Goal: Task Accomplishment & Management: Manage account settings

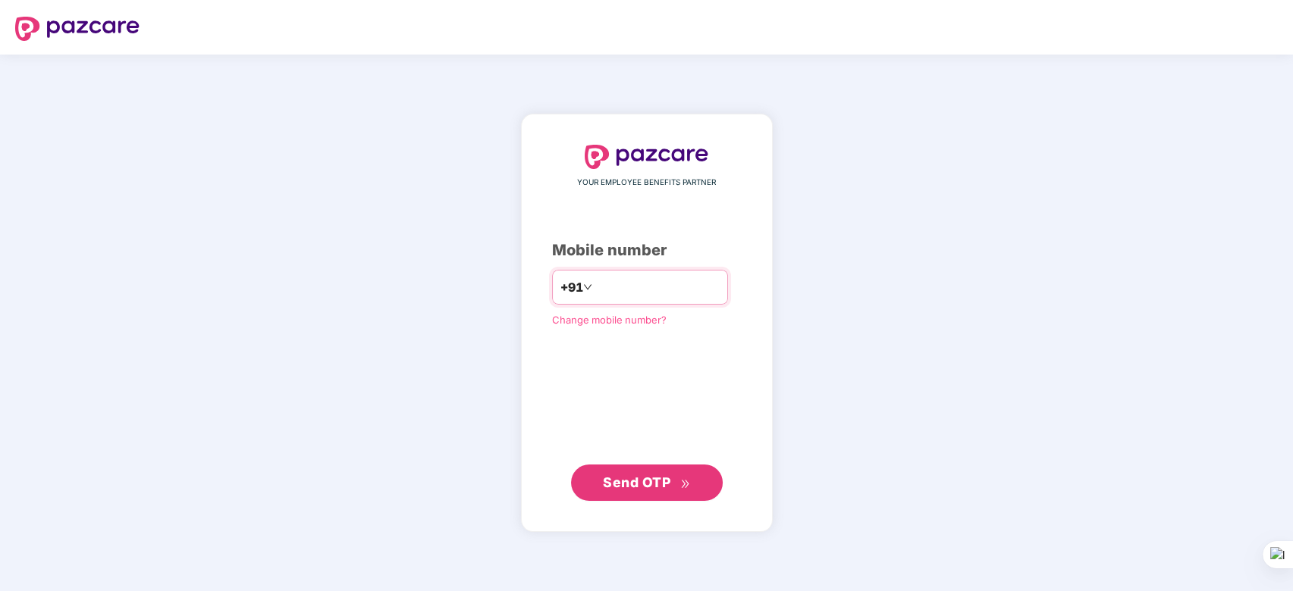
click at [626, 281] on input "number" at bounding box center [657, 287] width 124 height 24
type input "**********"
click at [636, 482] on span "Send OTP" at bounding box center [636, 482] width 67 height 16
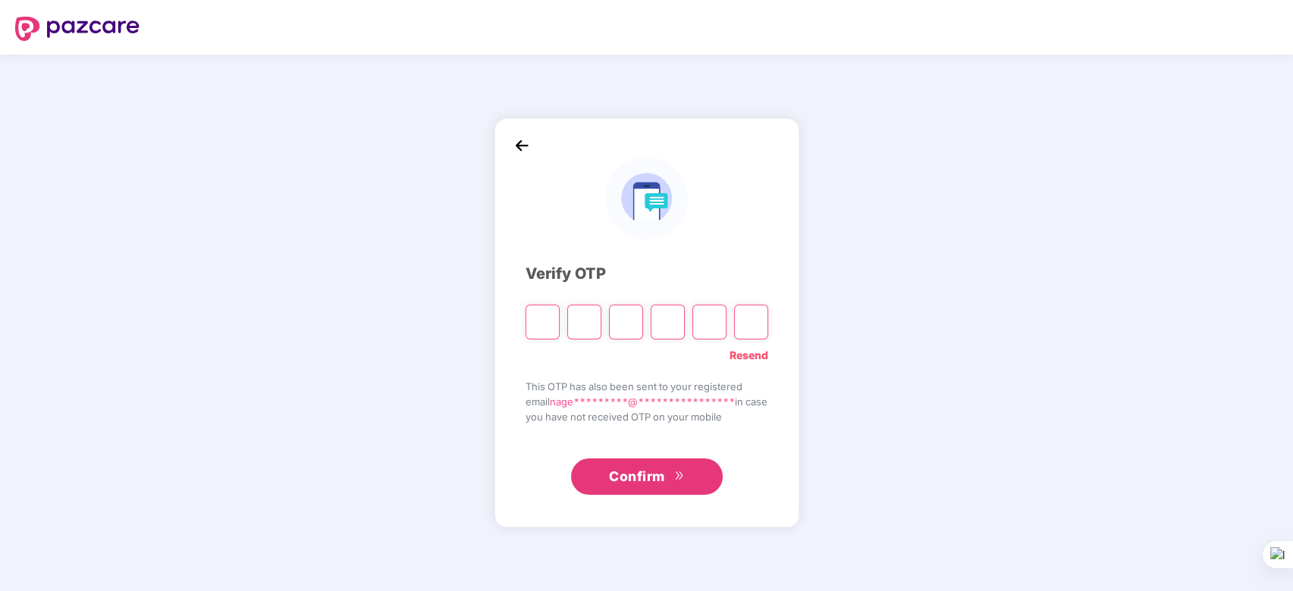
type input "*"
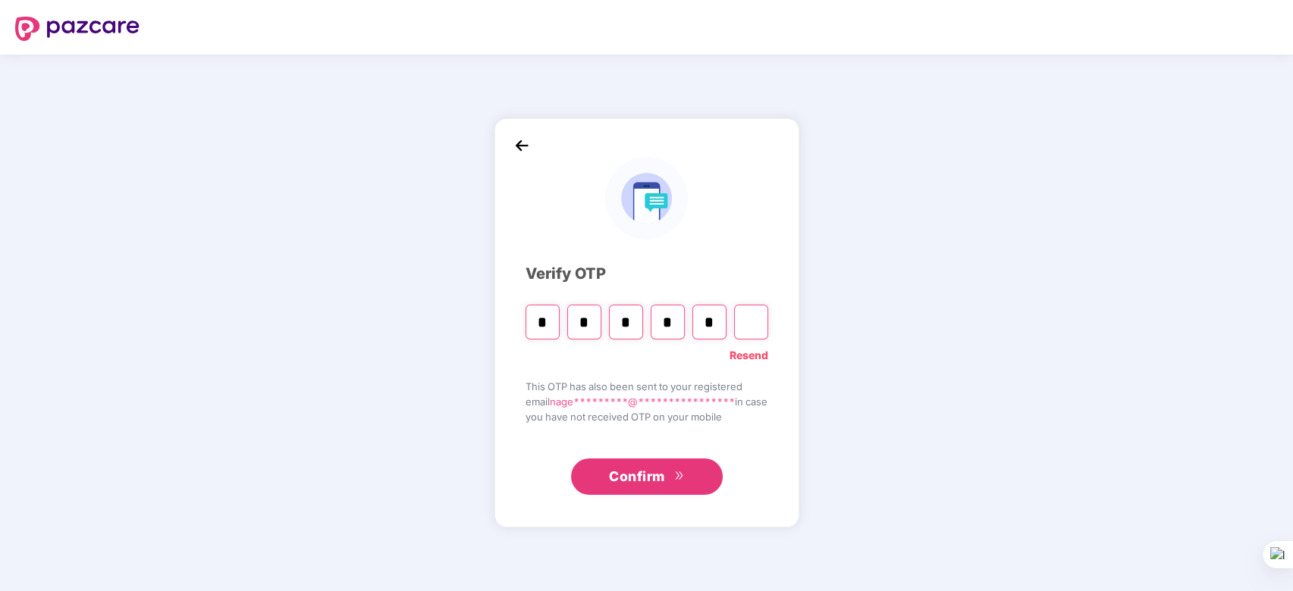
type input "*"
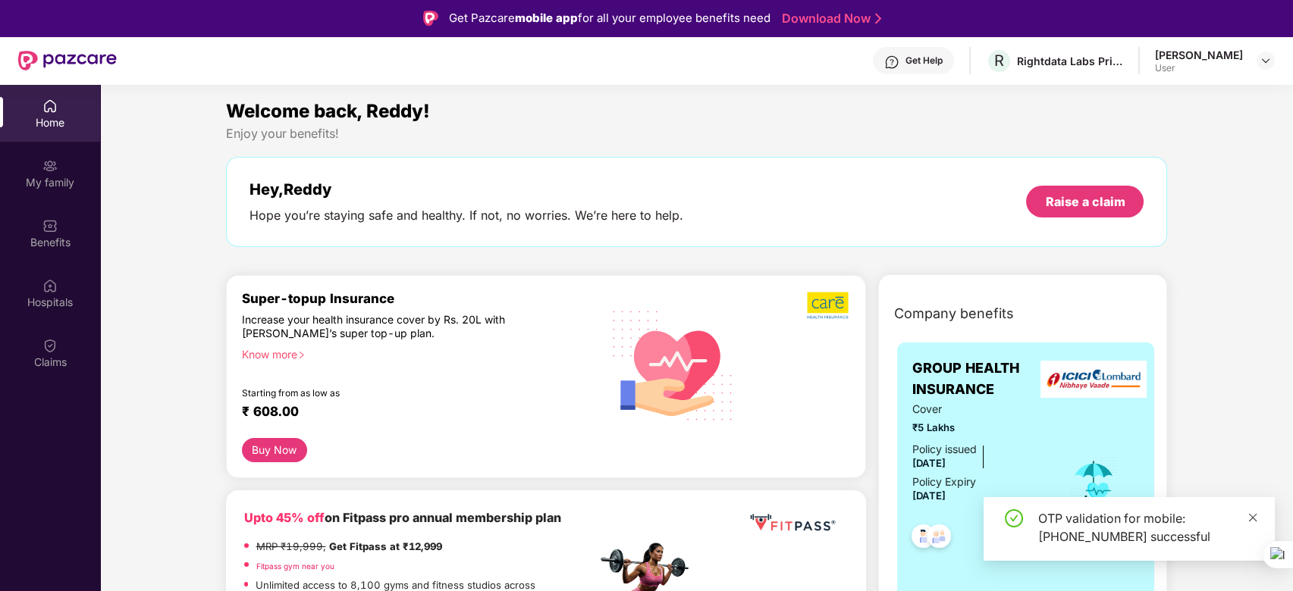
click at [1258, 519] on div "OTP validation for mobile: [PHONE_NUMBER] successful" at bounding box center [1128, 529] width 291 height 64
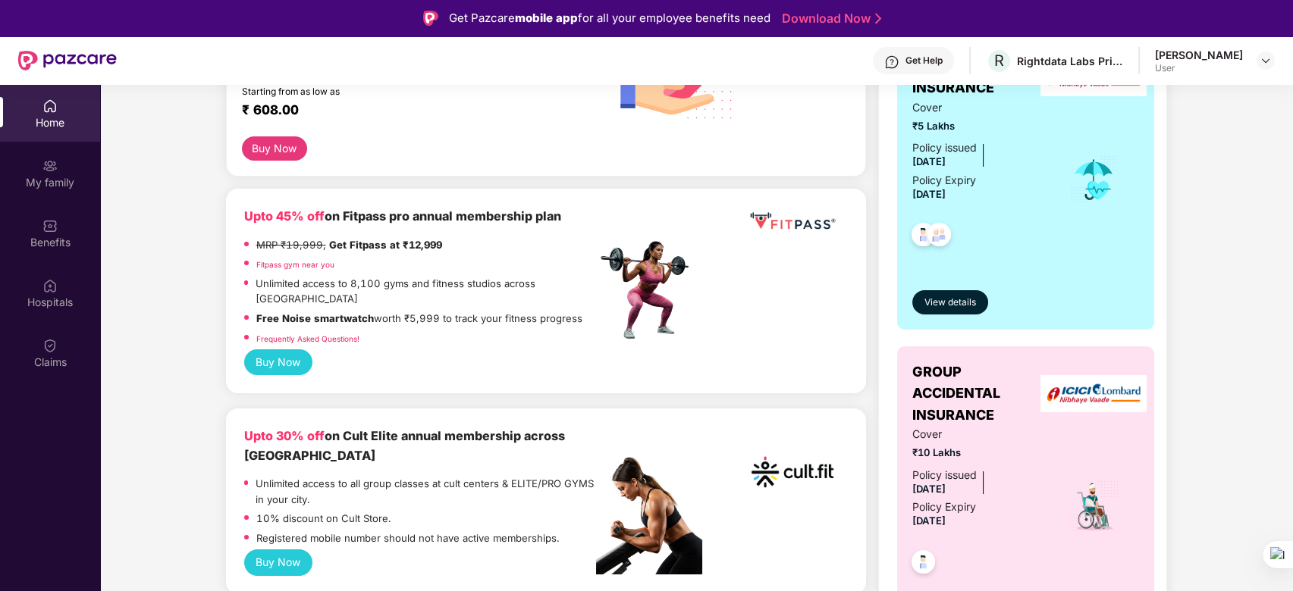
scroll to position [303, 0]
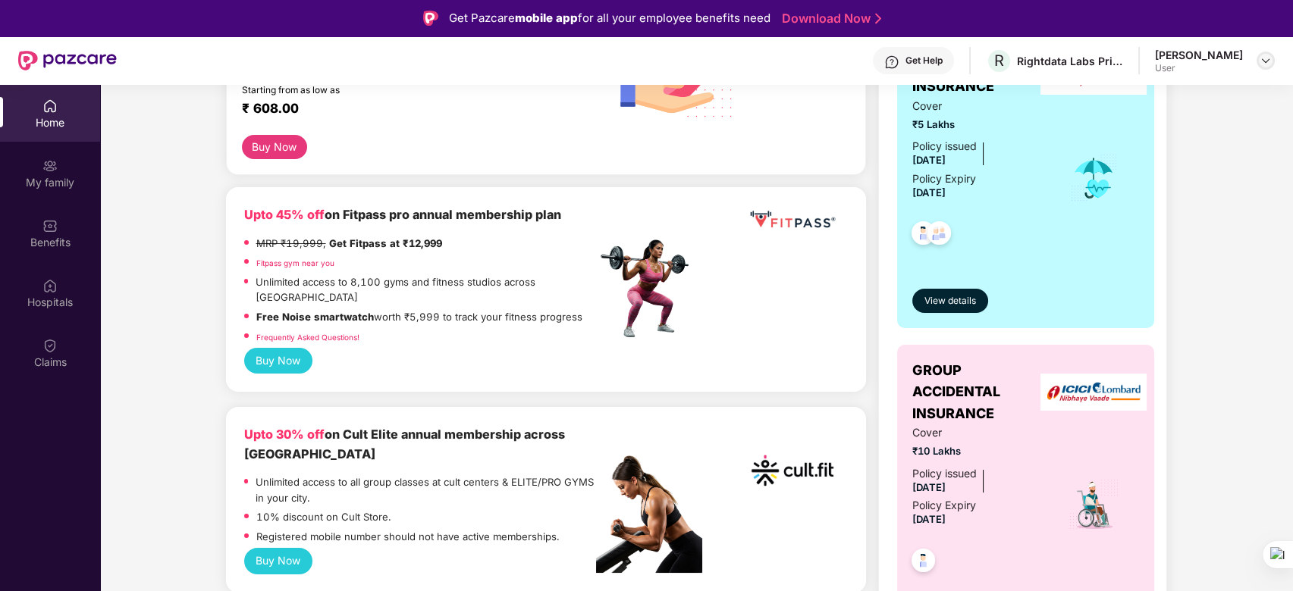
click at [1265, 58] on img at bounding box center [1265, 61] width 12 height 12
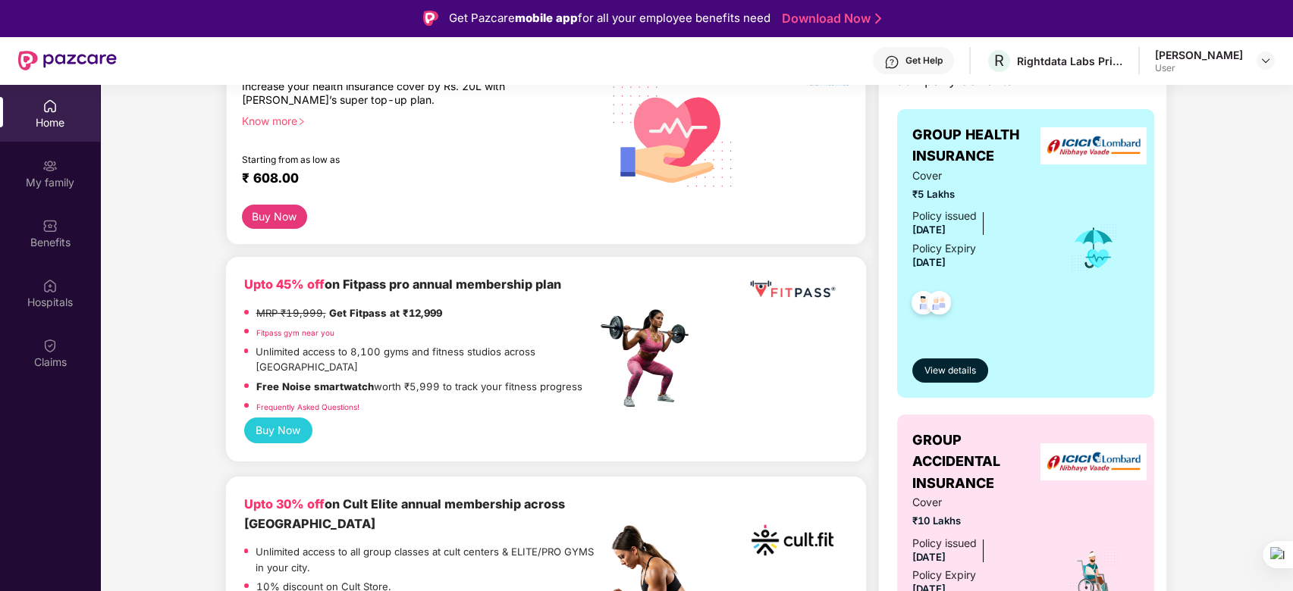
scroll to position [202, 0]
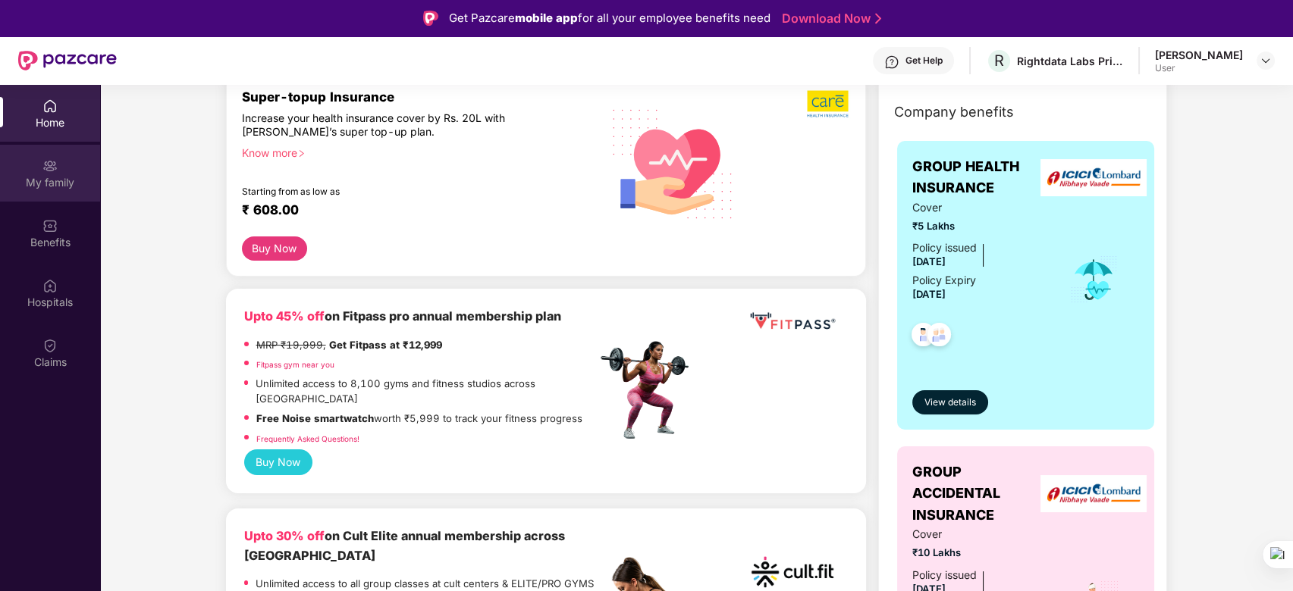
click at [45, 179] on div "My family" at bounding box center [50, 182] width 100 height 15
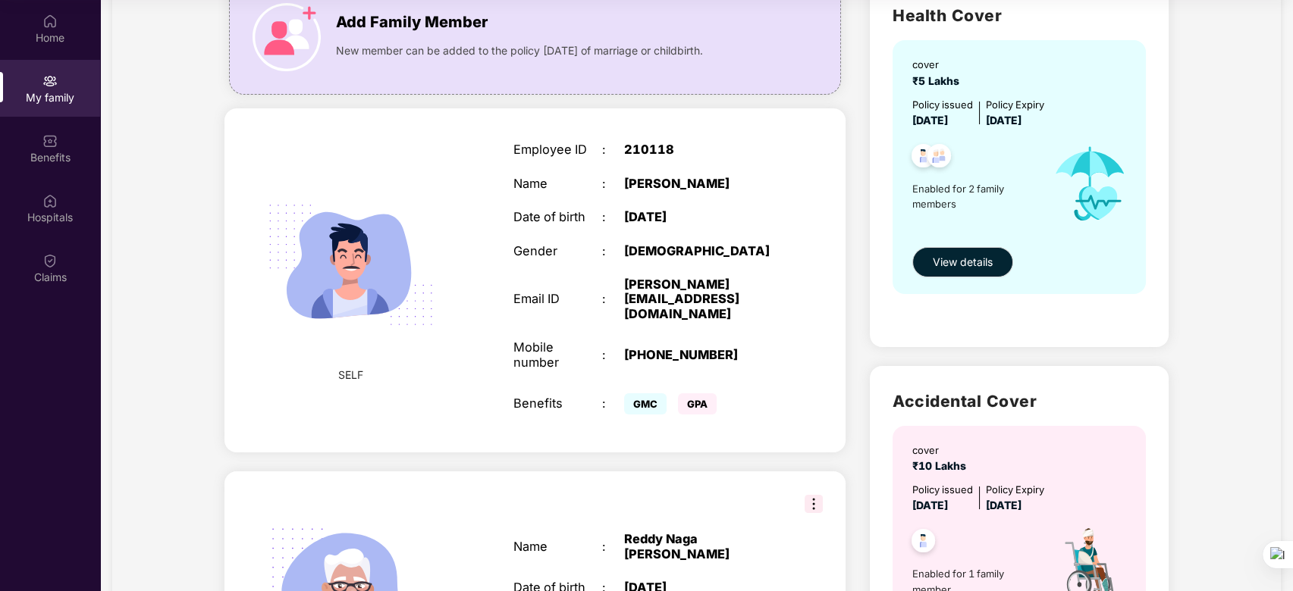
scroll to position [328, 0]
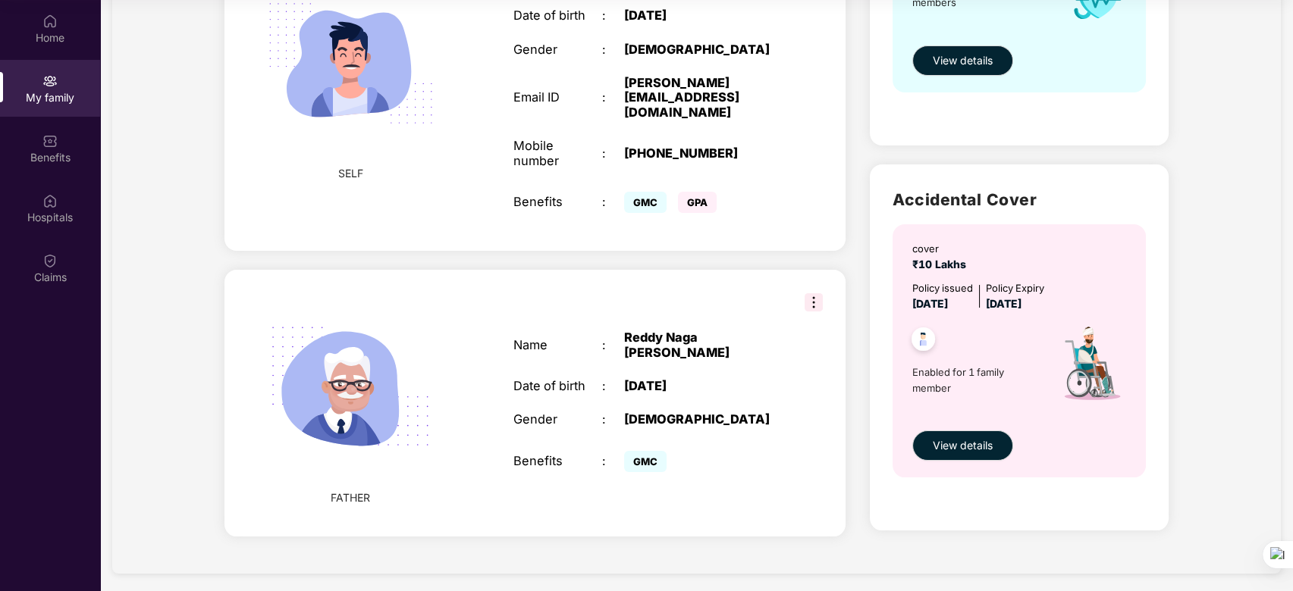
click at [858, 447] on div "Health Cover cover ₹5 Lakhs Policy issued [DATE] Policy Expiry [DATE] Enabled f…" at bounding box center [1019, 160] width 322 height 789
click at [1224, 256] on div "My family Add Family Member New member can be added to the policy [DATE] of mar…" at bounding box center [696, 135] width 1168 height 878
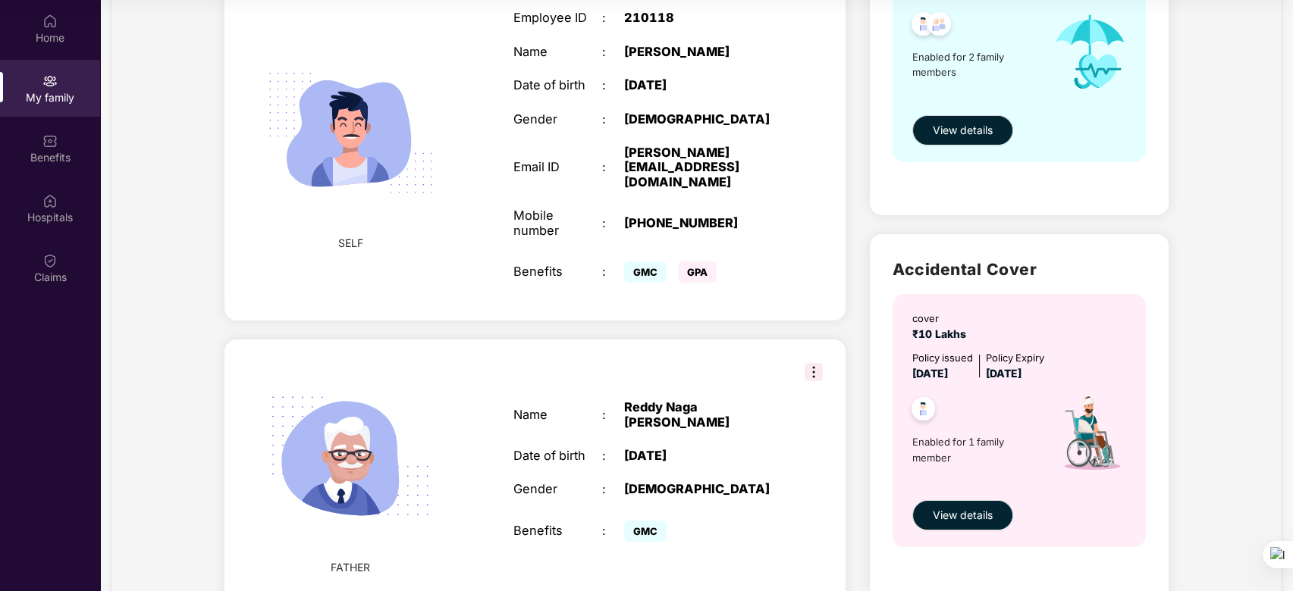
scroll to position [25, 0]
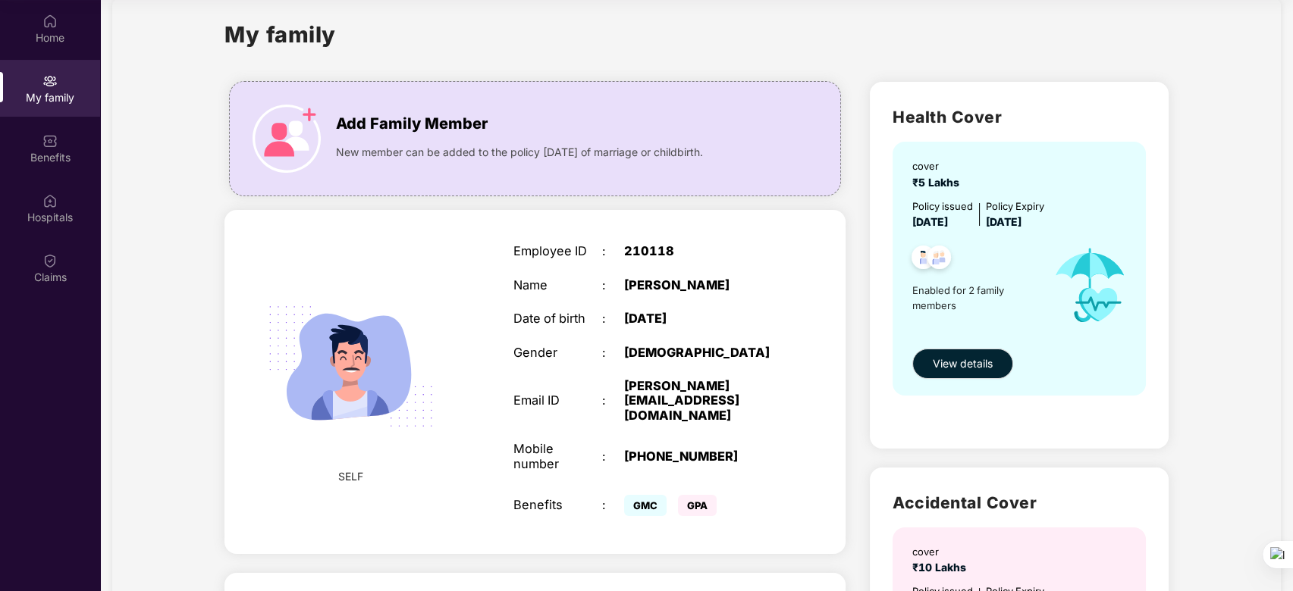
click at [1225, 265] on div "My family Add Family Member New member can be added to the policy [DATE] of mar…" at bounding box center [696, 438] width 1168 height 878
click at [1191, 252] on div "My family Add Family Member New member can be added to the policy [DATE] of mar…" at bounding box center [696, 438] width 1168 height 878
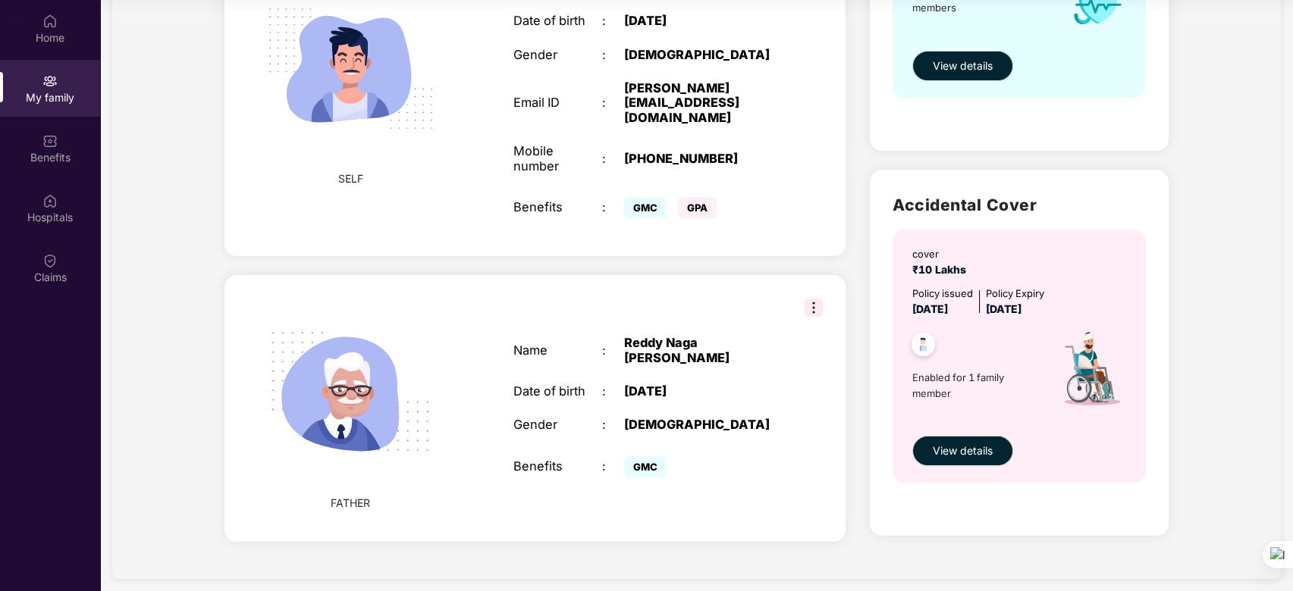
scroll to position [328, 0]
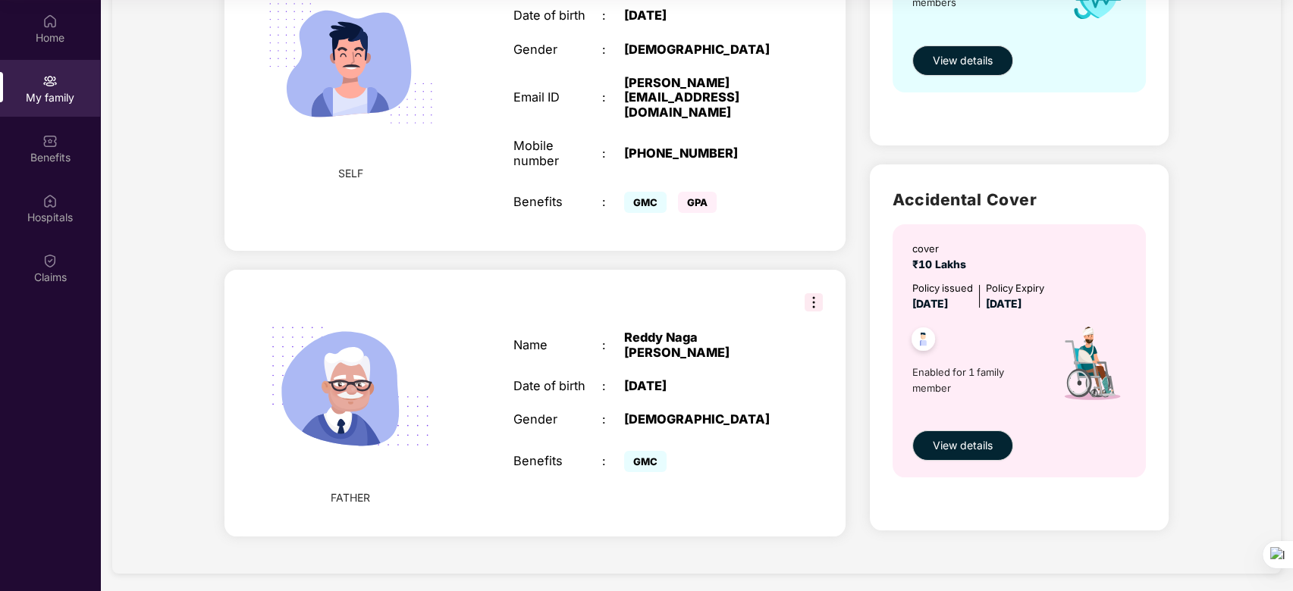
click at [811, 293] on img at bounding box center [813, 302] width 18 height 18
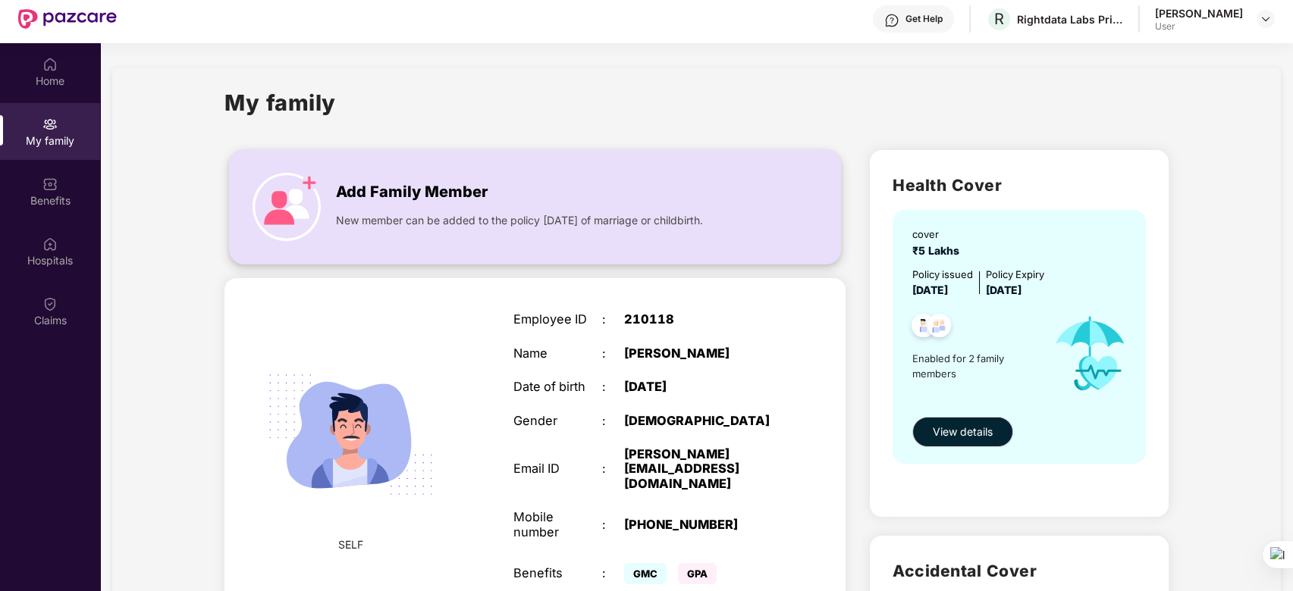
scroll to position [0, 0]
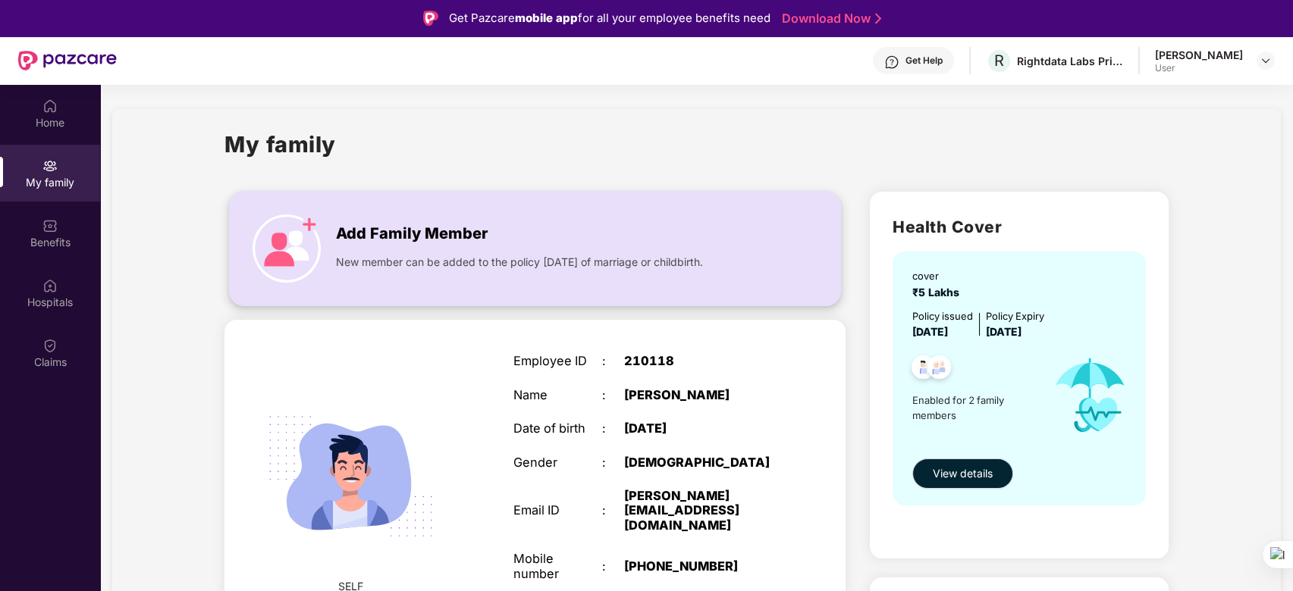
click at [314, 227] on img at bounding box center [286, 249] width 68 height 68
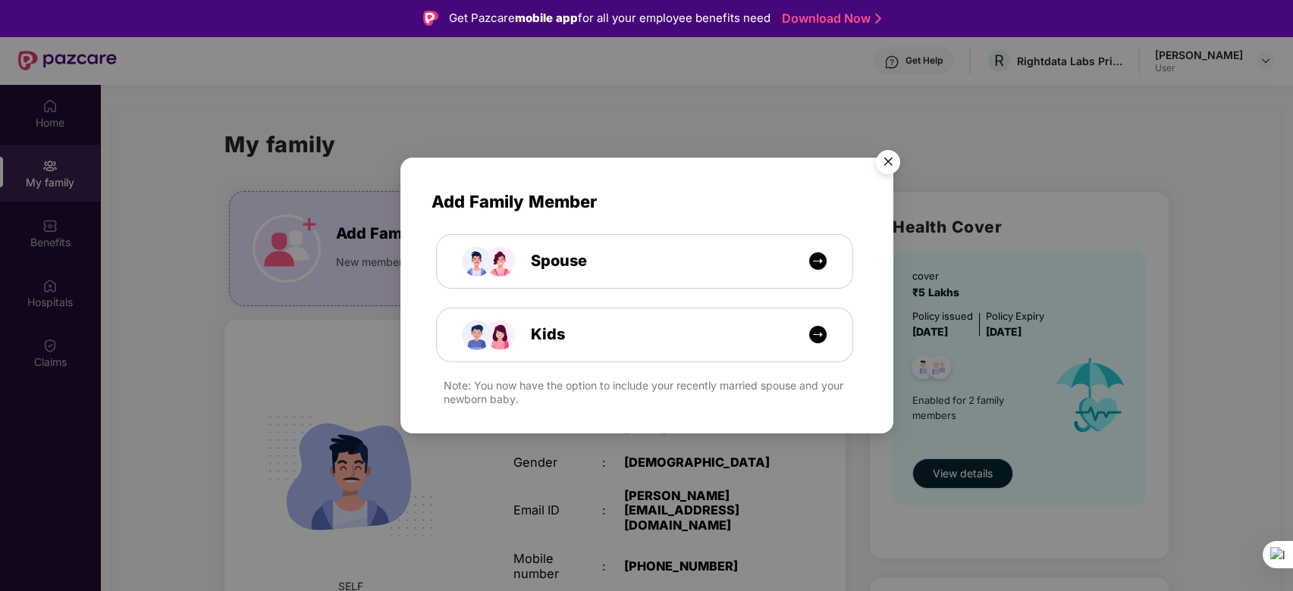
click at [884, 165] on img "Close" at bounding box center [888, 164] width 42 height 42
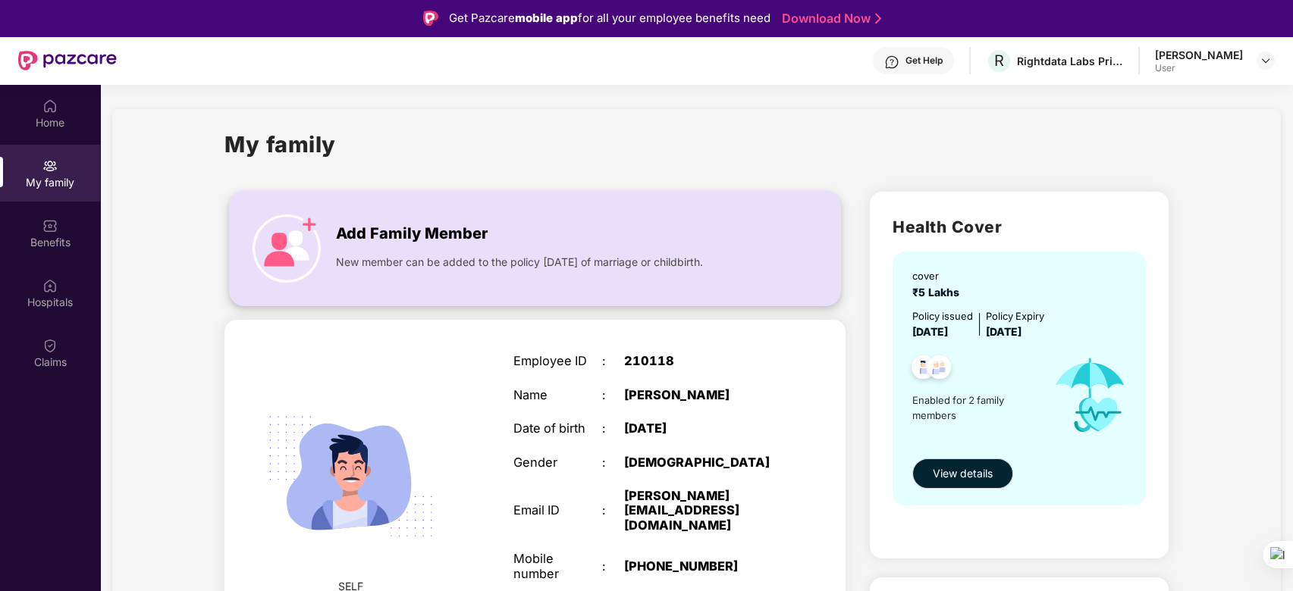
click at [311, 240] on img at bounding box center [286, 249] width 68 height 68
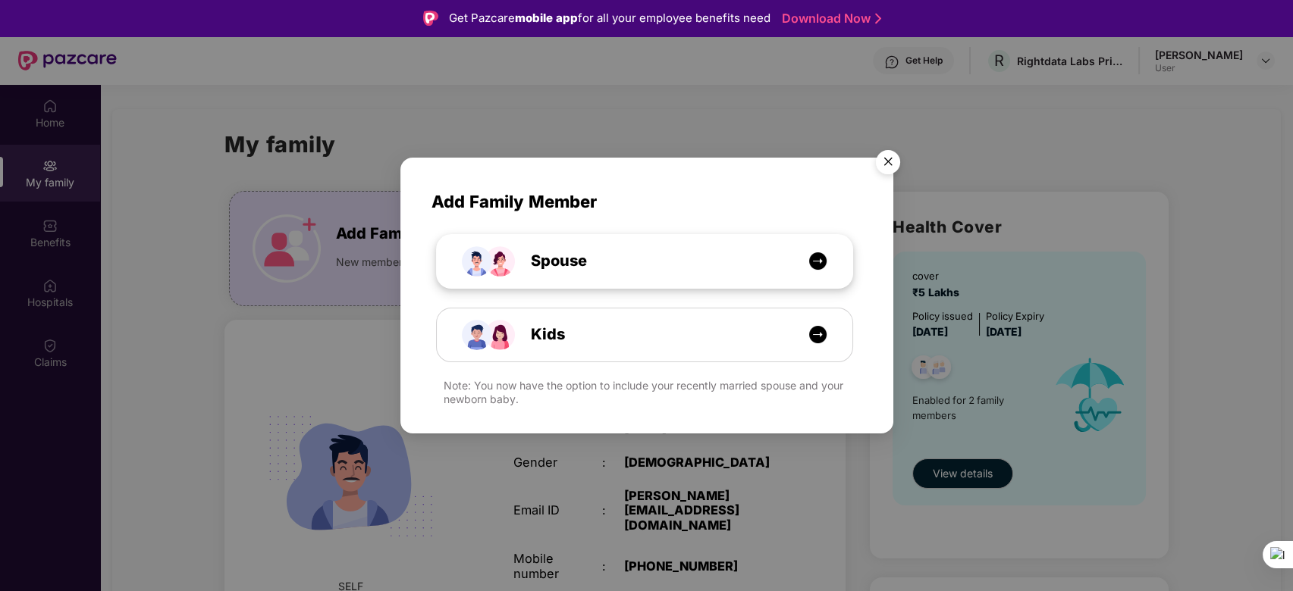
click at [732, 259] on div "Spouse" at bounding box center [653, 261] width 312 height 24
select select "****"
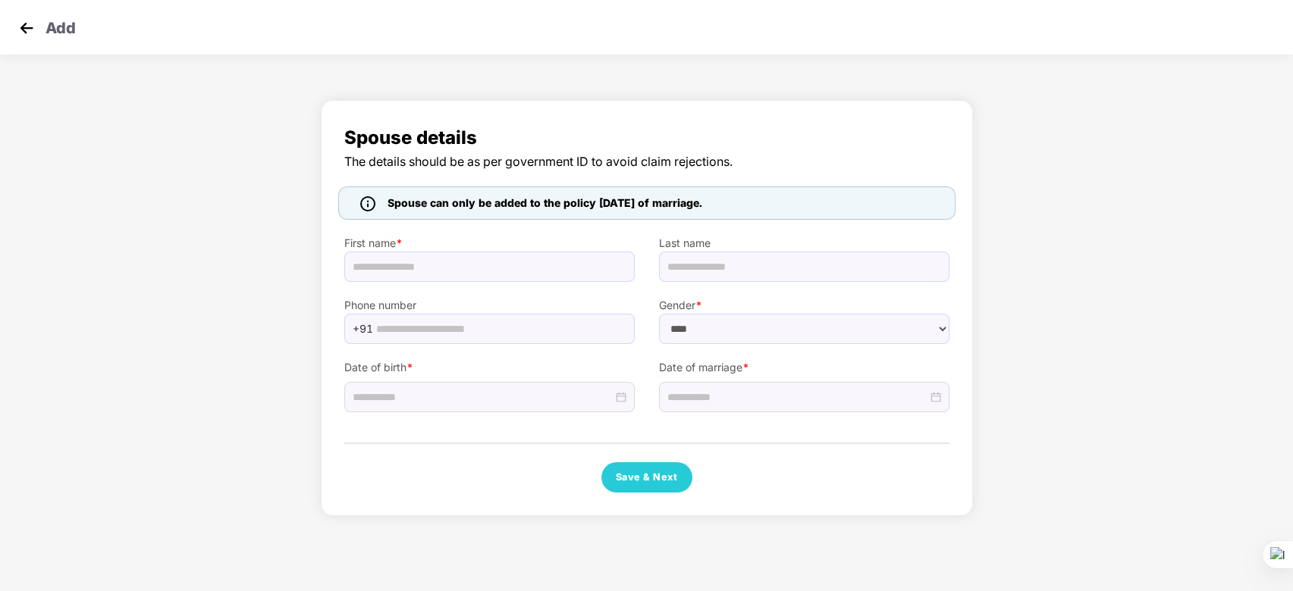
click at [30, 27] on img at bounding box center [26, 28] width 23 height 23
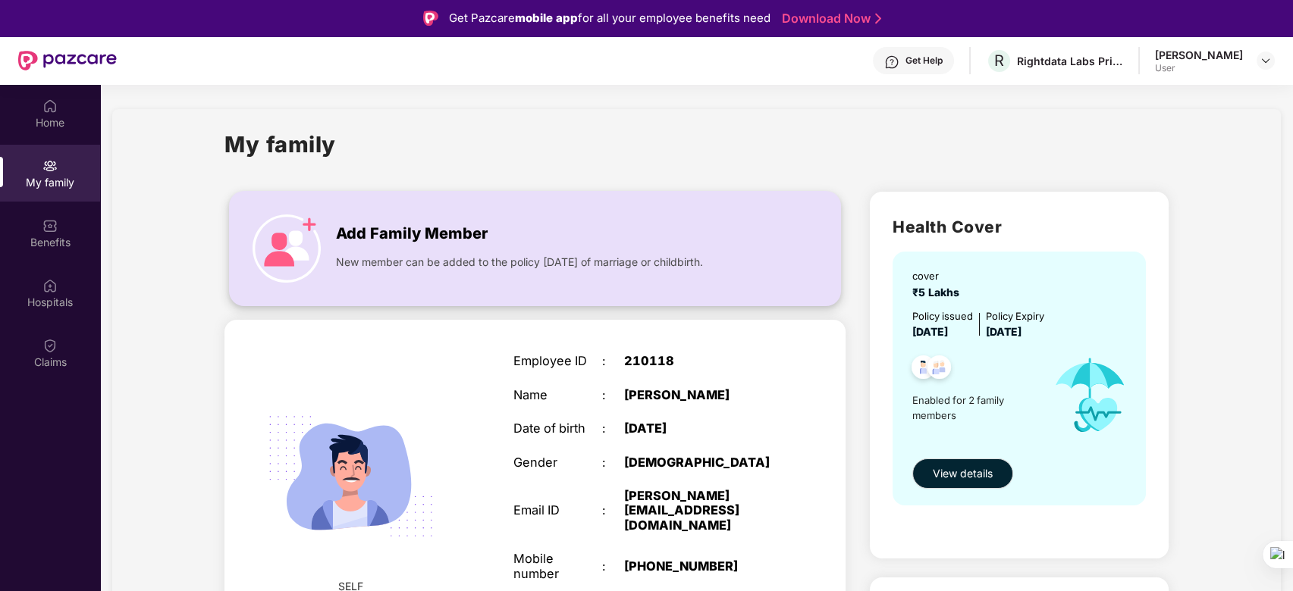
click at [333, 239] on div "Add Family Member New member can be added to the policy [DATE] of marriage or c…" at bounding box center [535, 248] width 610 height 83
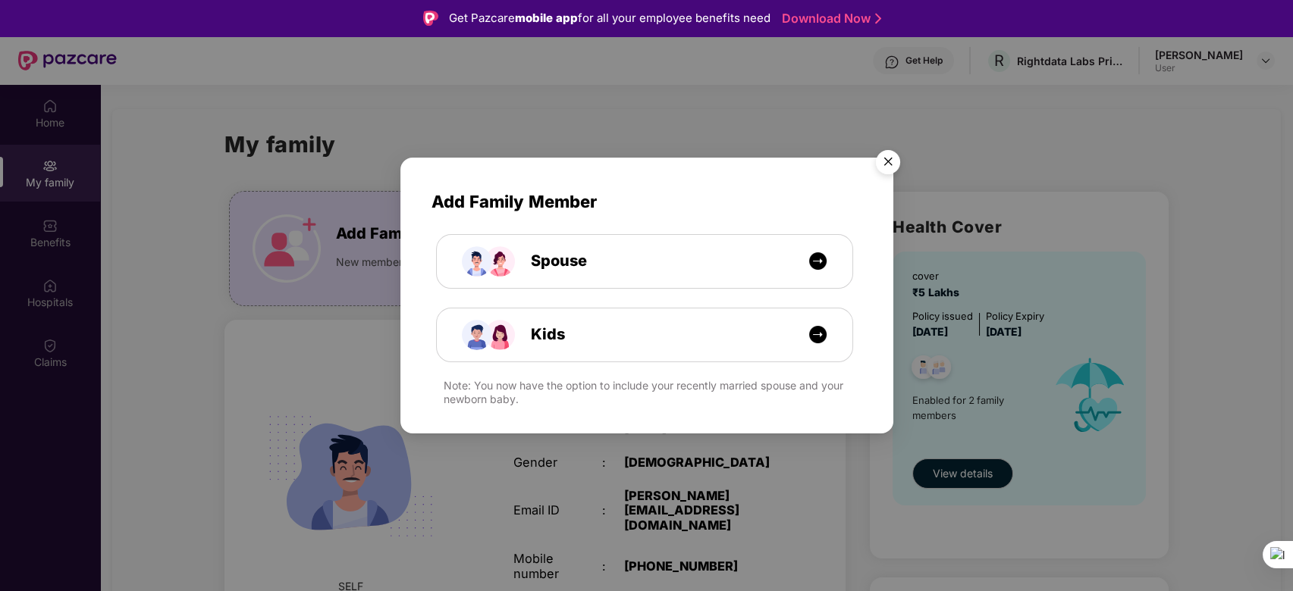
click at [889, 155] on img "Close" at bounding box center [888, 164] width 42 height 42
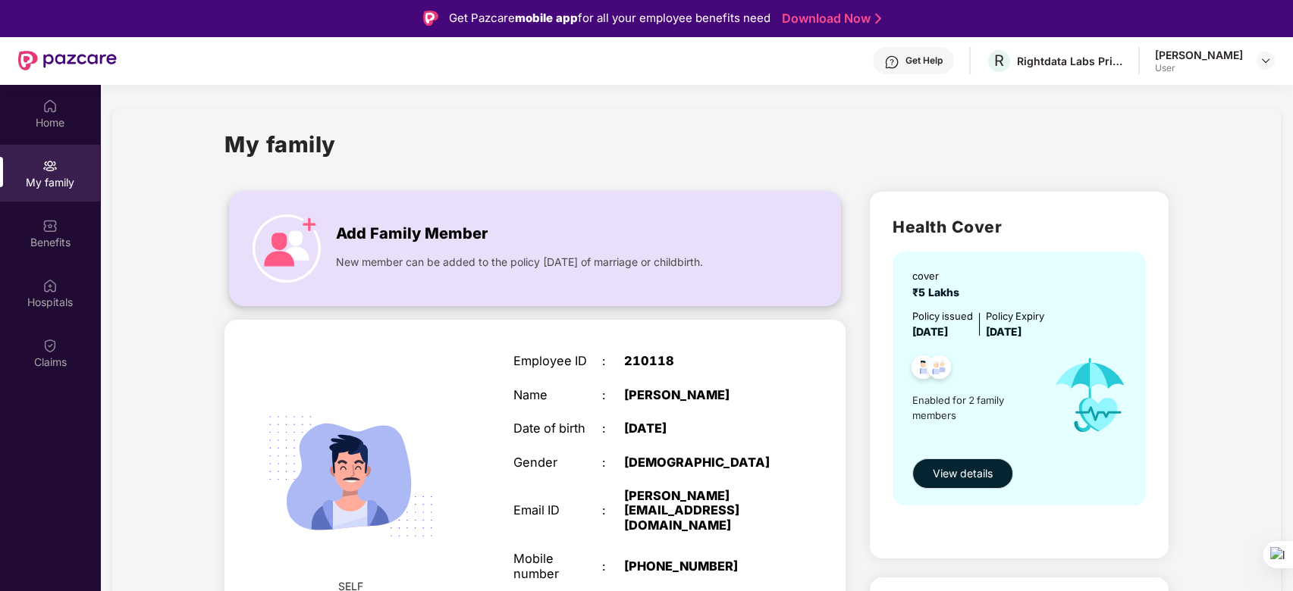
click at [323, 229] on div "Add Family Member New member can be added to the policy [DATE] of marriage or c…" at bounding box center [535, 248] width 610 height 83
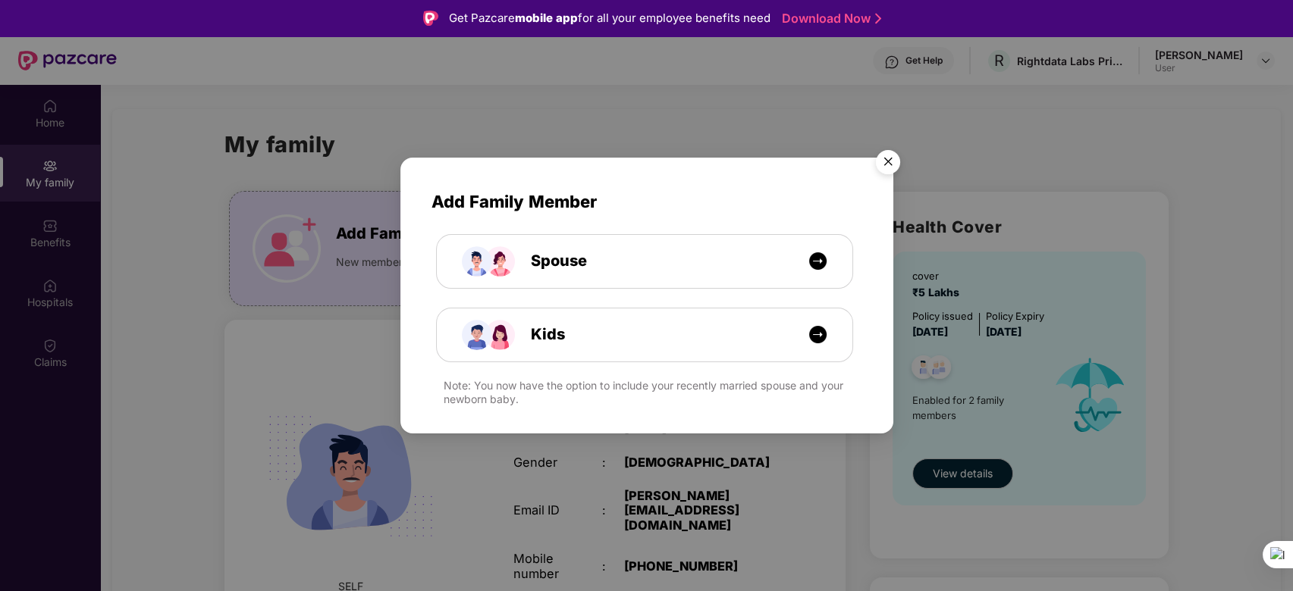
click at [889, 164] on img "Close" at bounding box center [888, 164] width 42 height 42
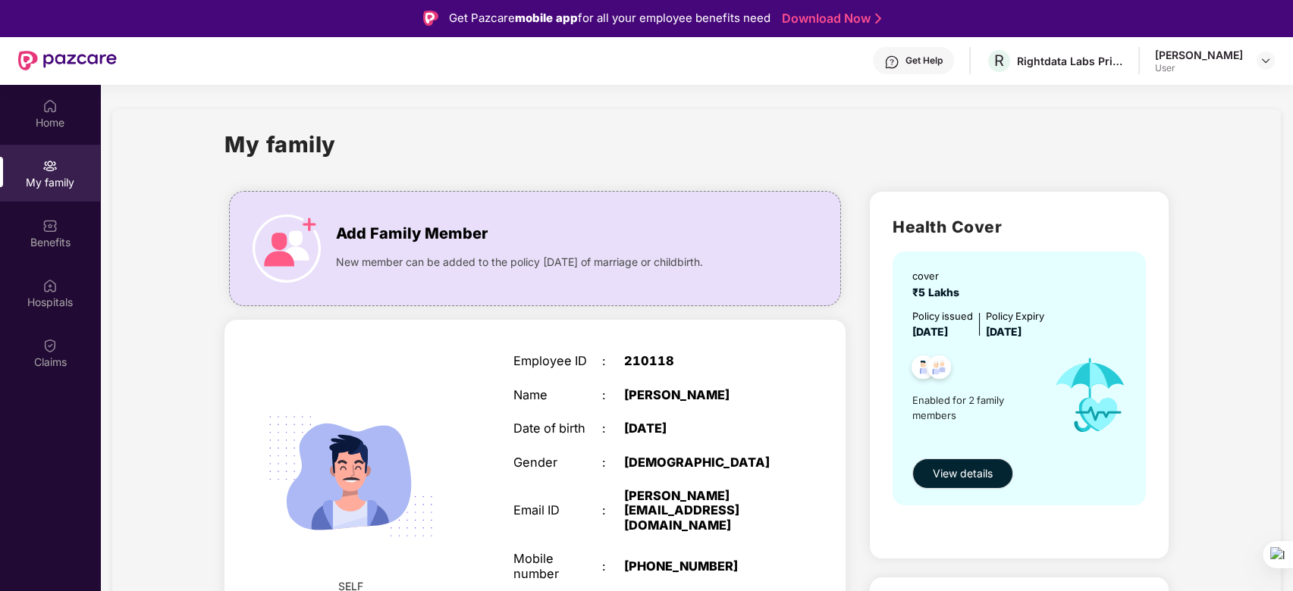
click at [858, 159] on div "My family" at bounding box center [695, 153] width 943 height 52
click at [616, 121] on div "My family Add Family Member New member can be added to the policy [DATE] of mar…" at bounding box center [696, 548] width 1168 height 878
click at [560, 144] on div "My family" at bounding box center [695, 153] width 943 height 52
click at [650, 118] on div "My family Add Family Member New member can be added to the policy [DATE] of mar…" at bounding box center [696, 548] width 1168 height 878
